Goal: Transaction & Acquisition: Purchase product/service

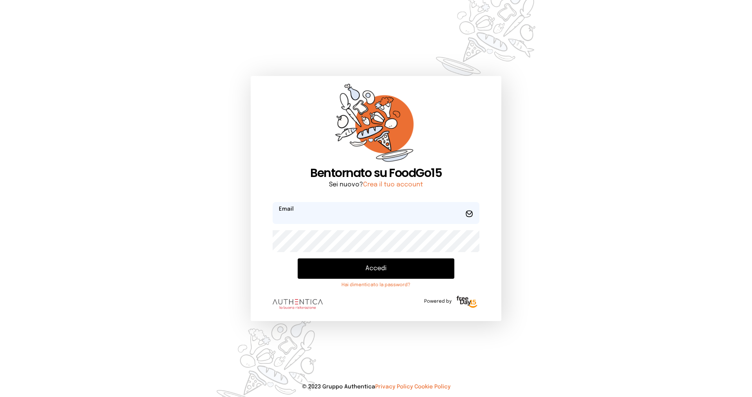
type input "**********"
click at [364, 271] on button "Accedi" at bounding box center [376, 268] width 157 height 20
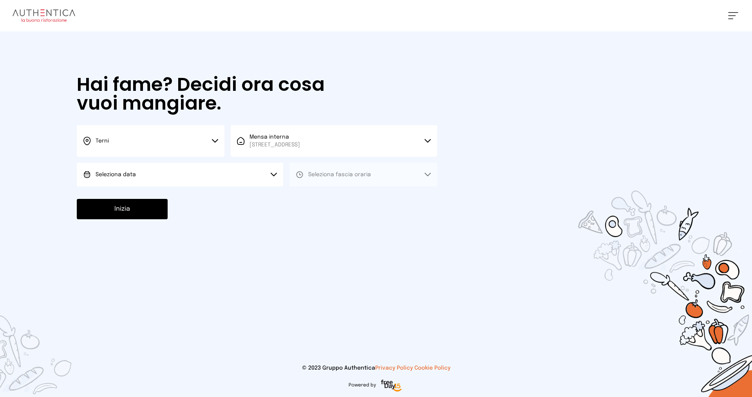
click at [207, 169] on button "Seleziona data" at bounding box center [180, 174] width 206 height 23
click at [201, 198] on li "[DATE], [DATE]" at bounding box center [180, 196] width 206 height 20
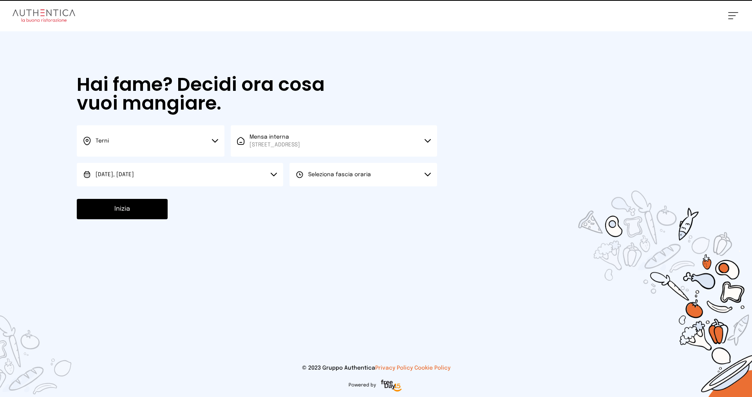
click at [338, 175] on span "Seleziona fascia oraria" at bounding box center [339, 174] width 63 height 5
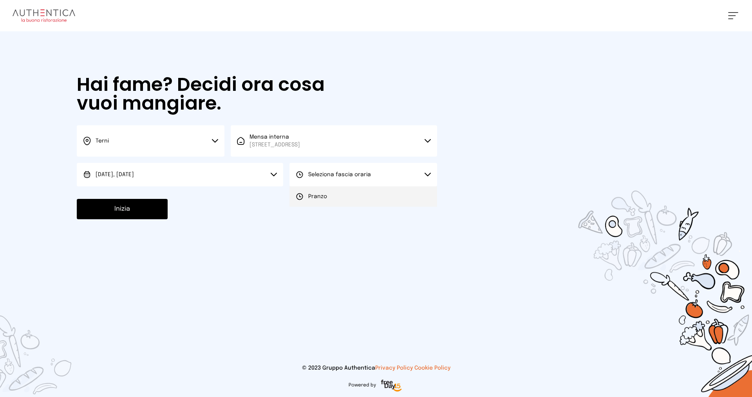
click at [328, 192] on li "Pranzo" at bounding box center [363, 196] width 148 height 20
click at [137, 199] on button "Inizia" at bounding box center [122, 209] width 91 height 20
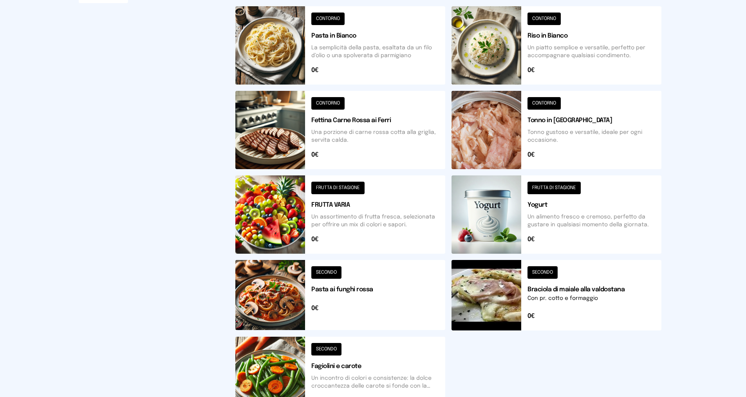
scroll to position [78, 0]
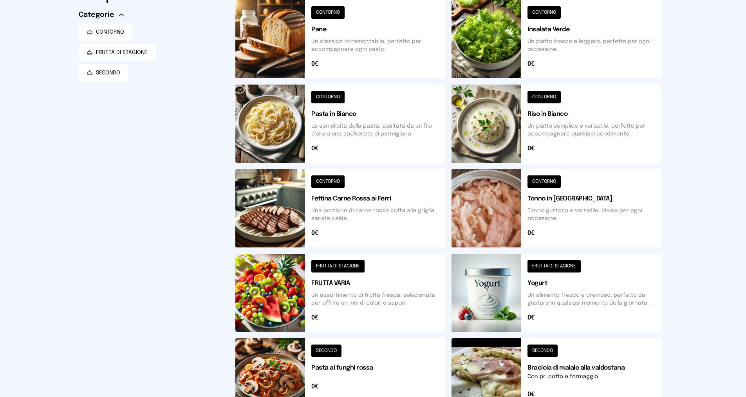
click at [576, 110] on button at bounding box center [557, 124] width 210 height 78
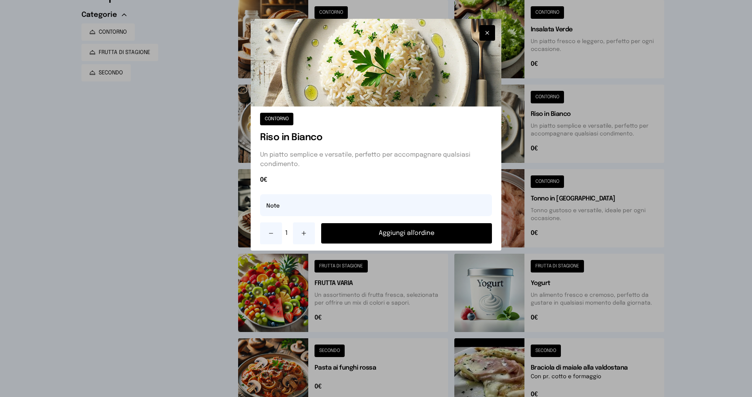
click at [411, 235] on button "Aggiungi all'ordine" at bounding box center [406, 233] width 171 height 20
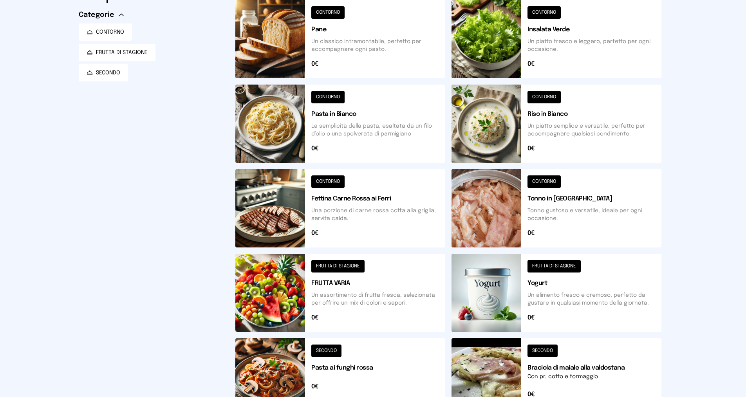
scroll to position [157, 0]
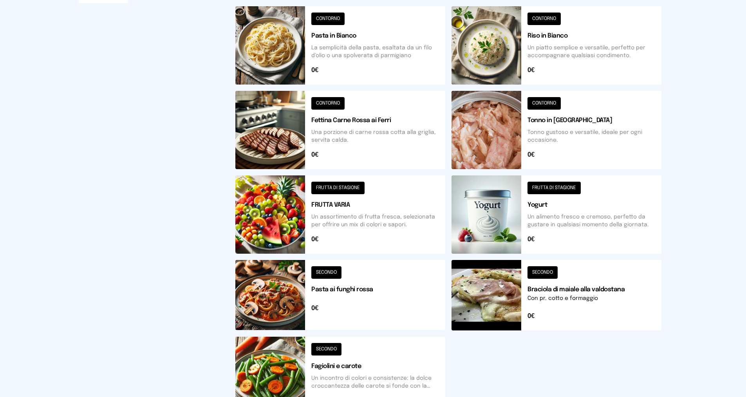
click at [366, 361] on button at bounding box center [340, 376] width 210 height 78
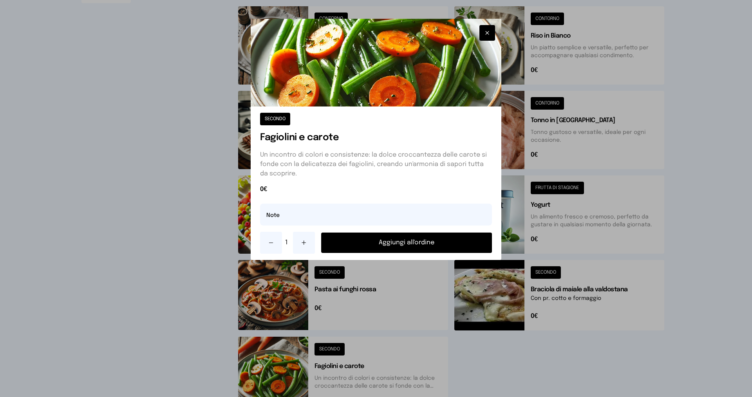
click at [390, 250] on button "Aggiungi all'ordine" at bounding box center [406, 243] width 171 height 20
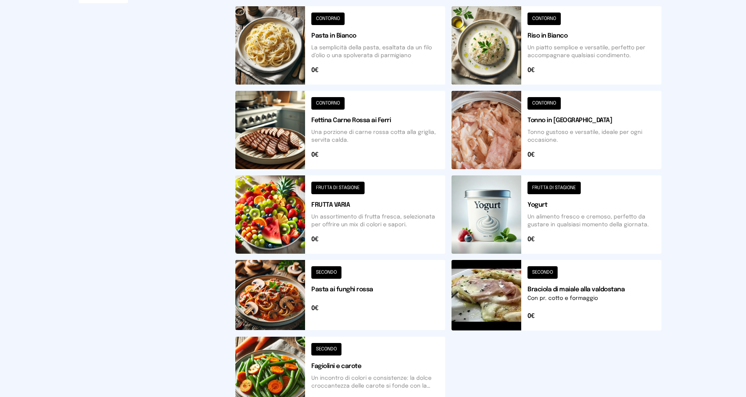
click at [546, 285] on button at bounding box center [557, 295] width 210 height 70
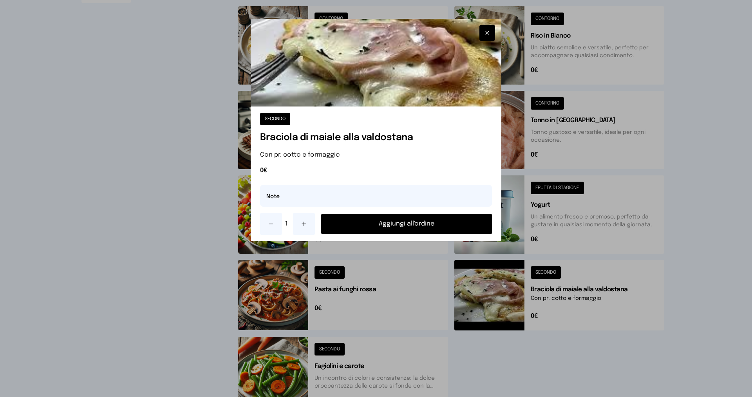
click at [448, 229] on button "Aggiungi all'ordine" at bounding box center [406, 224] width 171 height 20
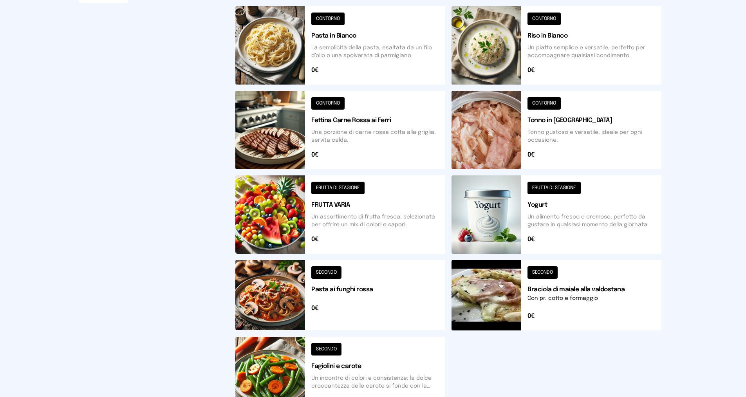
scroll to position [0, 0]
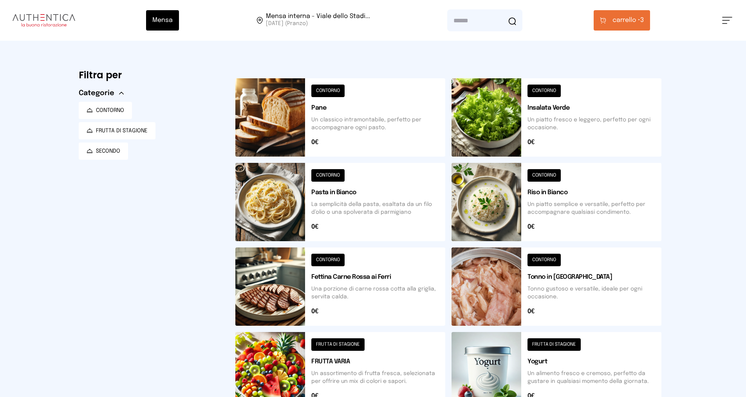
click at [611, 13] on button "carrello • 3" at bounding box center [622, 20] width 56 height 20
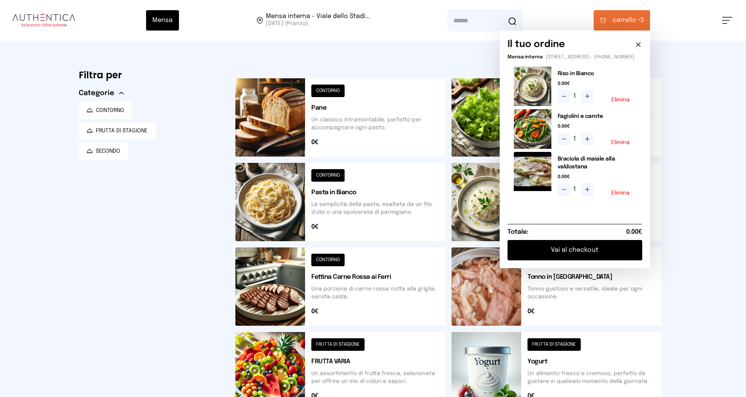
click at [583, 257] on button "Vai al checkout" at bounding box center [575, 250] width 135 height 20
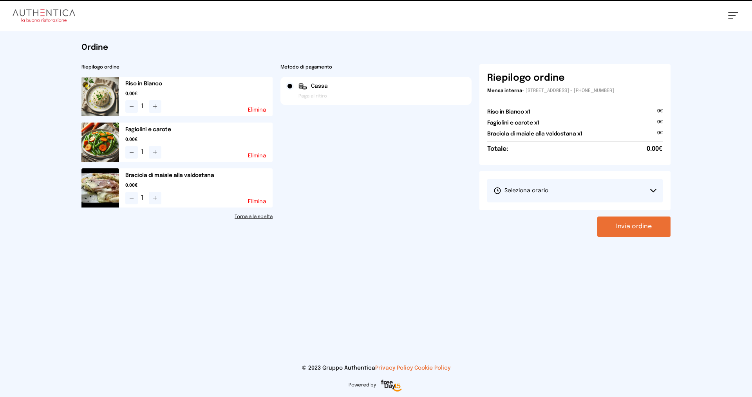
click at [574, 190] on button "Seleziona orario" at bounding box center [574, 190] width 175 height 23
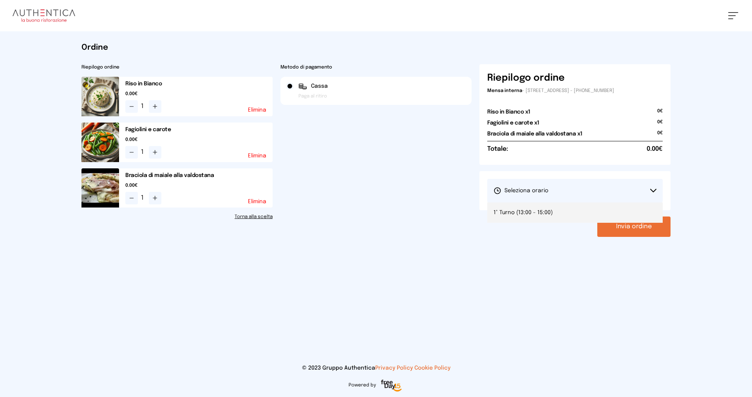
click at [567, 210] on li "1° Turno (13:00 - 15:00)" at bounding box center [574, 212] width 175 height 20
click at [618, 222] on button "Invia ordine" at bounding box center [633, 227] width 73 height 20
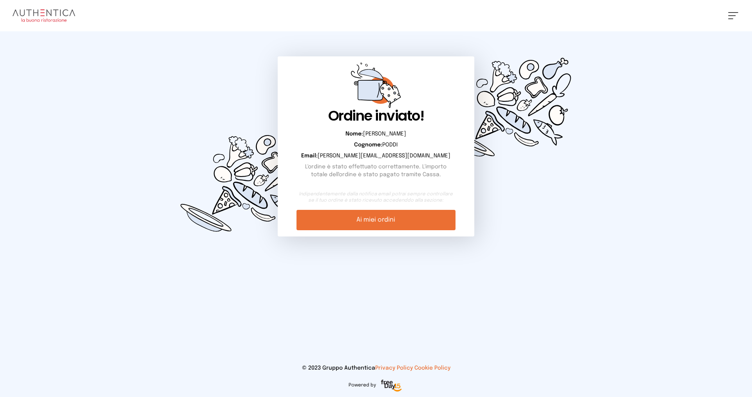
click at [381, 224] on link "Ai miei ordini" at bounding box center [375, 220] width 159 height 20
